Goal: Transaction & Acquisition: Download file/media

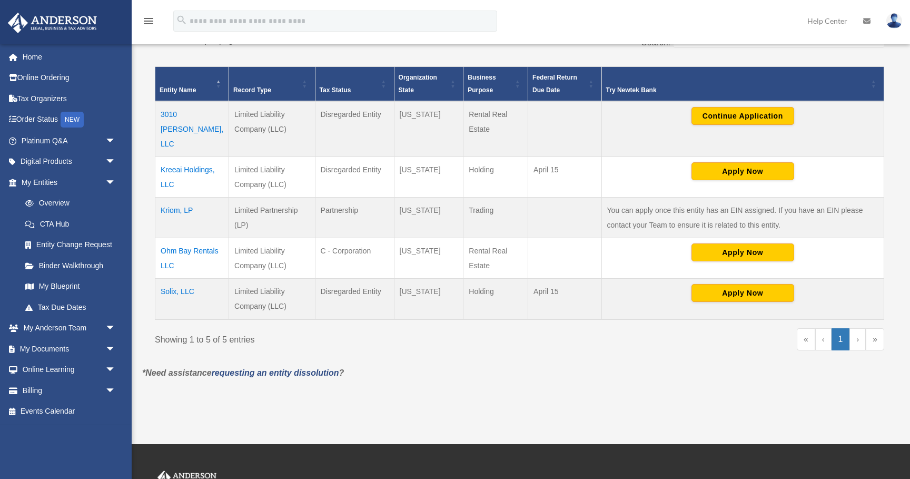
scroll to position [203, 0]
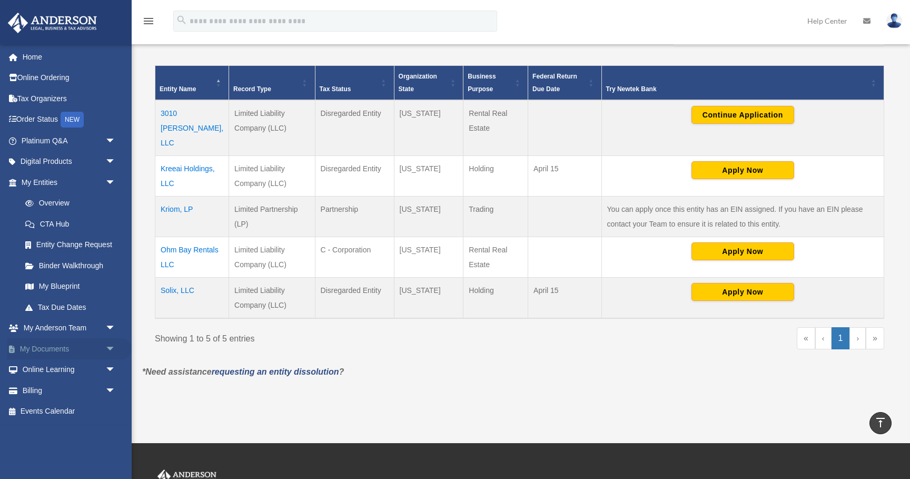
click at [84, 345] on link "My Documents arrow_drop_down" at bounding box center [69, 348] width 124 height 21
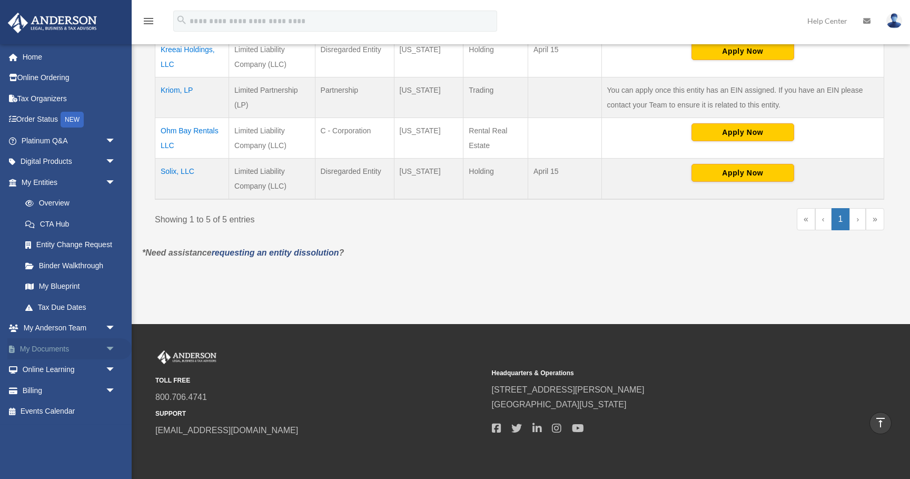
scroll to position [350, 0]
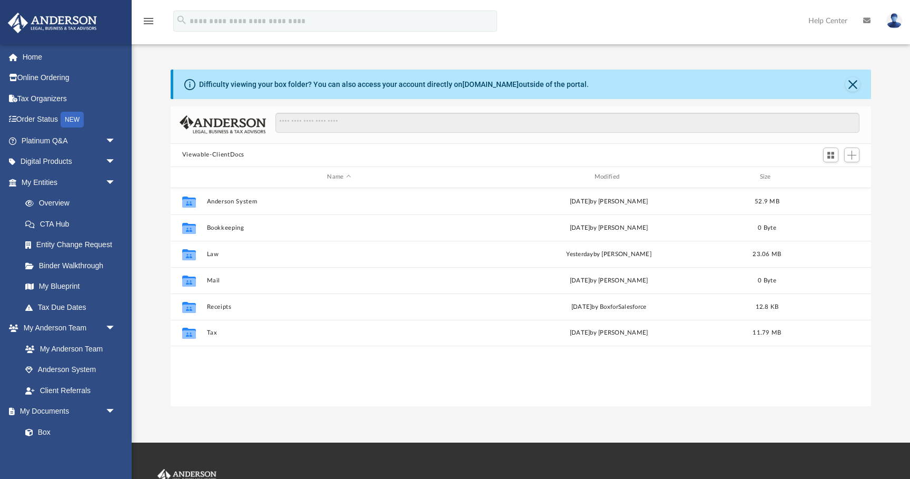
scroll to position [239, 700]
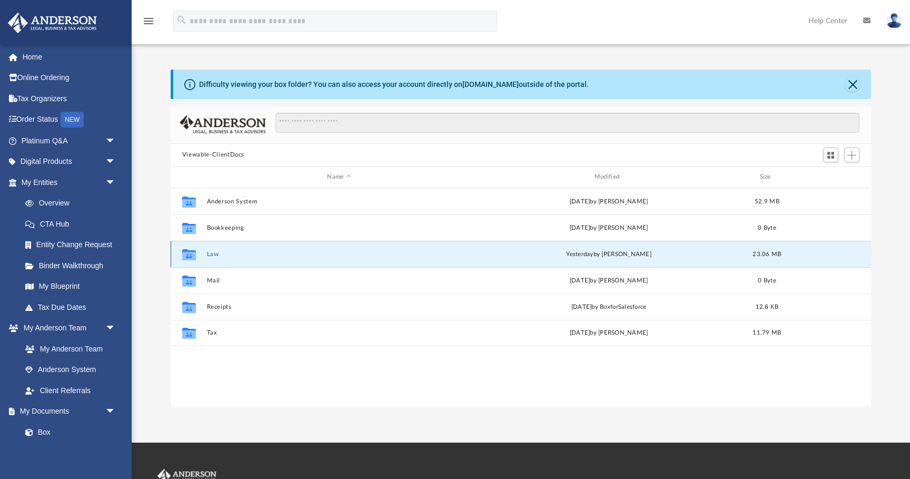
click at [211, 253] on button "Law" at bounding box center [338, 254] width 265 height 7
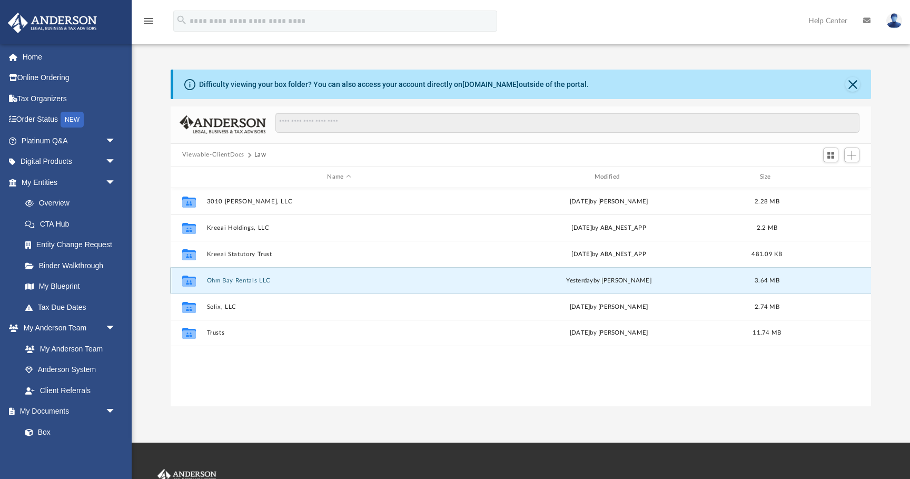
click at [247, 277] on button "Ohm Bay Rentals LLC" at bounding box center [338, 280] width 265 height 7
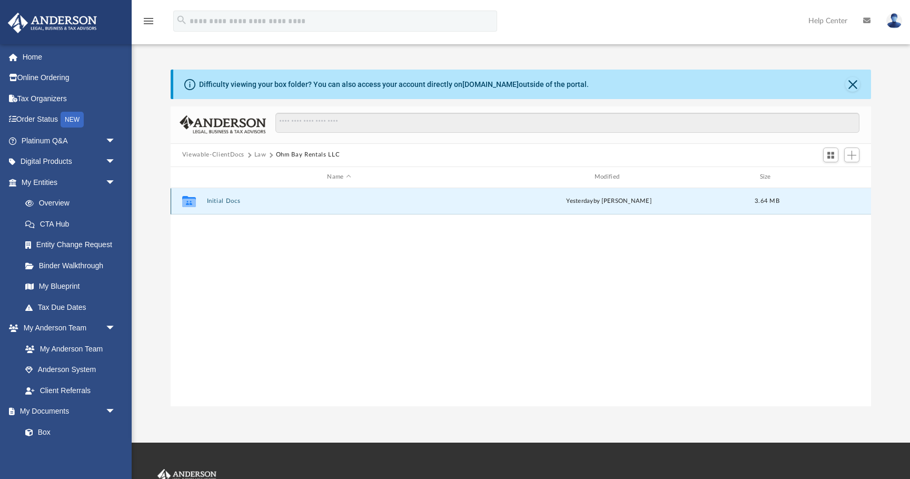
click at [227, 197] on button "Initial Docs" at bounding box center [338, 200] width 265 height 7
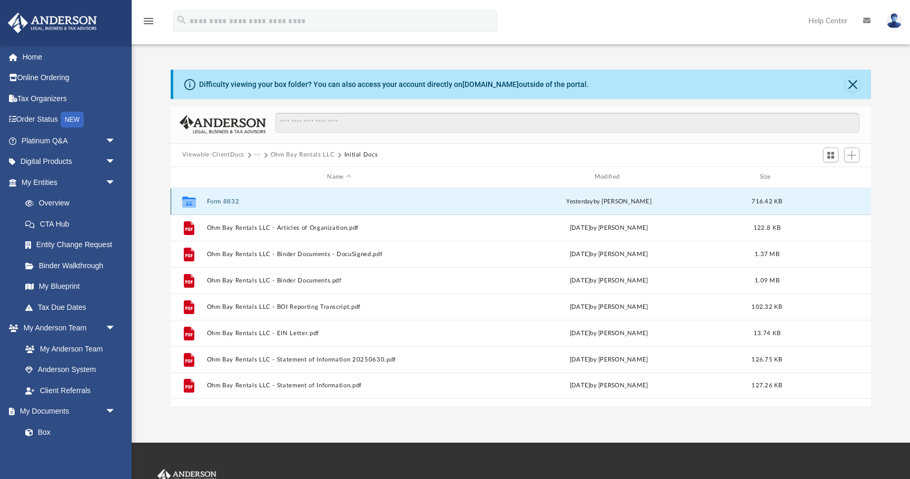
click at [232, 202] on button "Form 8832" at bounding box center [338, 201] width 265 height 7
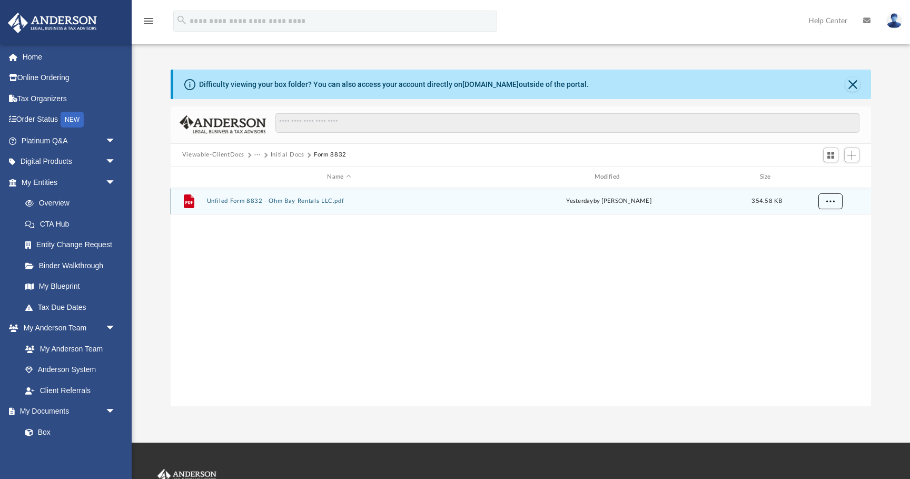
click at [838, 202] on button "More options" at bounding box center [830, 201] width 24 height 16
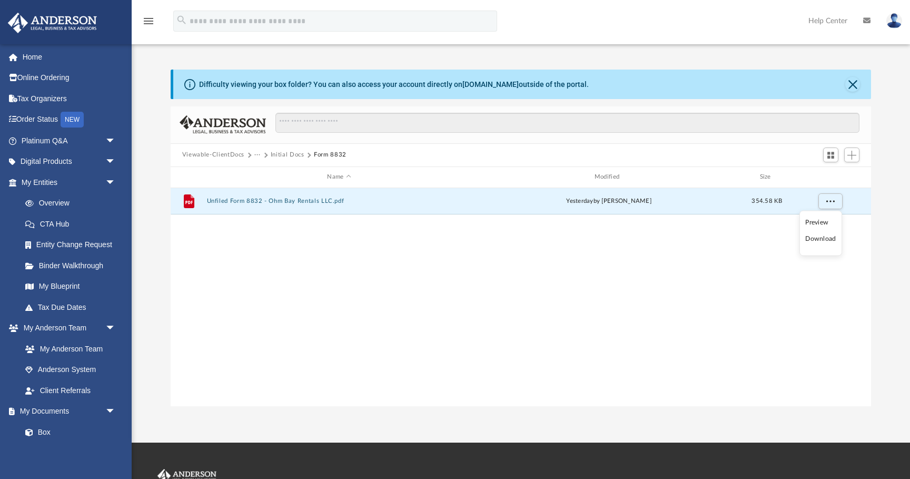
click at [823, 239] on li "Download" at bounding box center [820, 238] width 31 height 11
